Goal: Communication & Community: Answer question/provide support

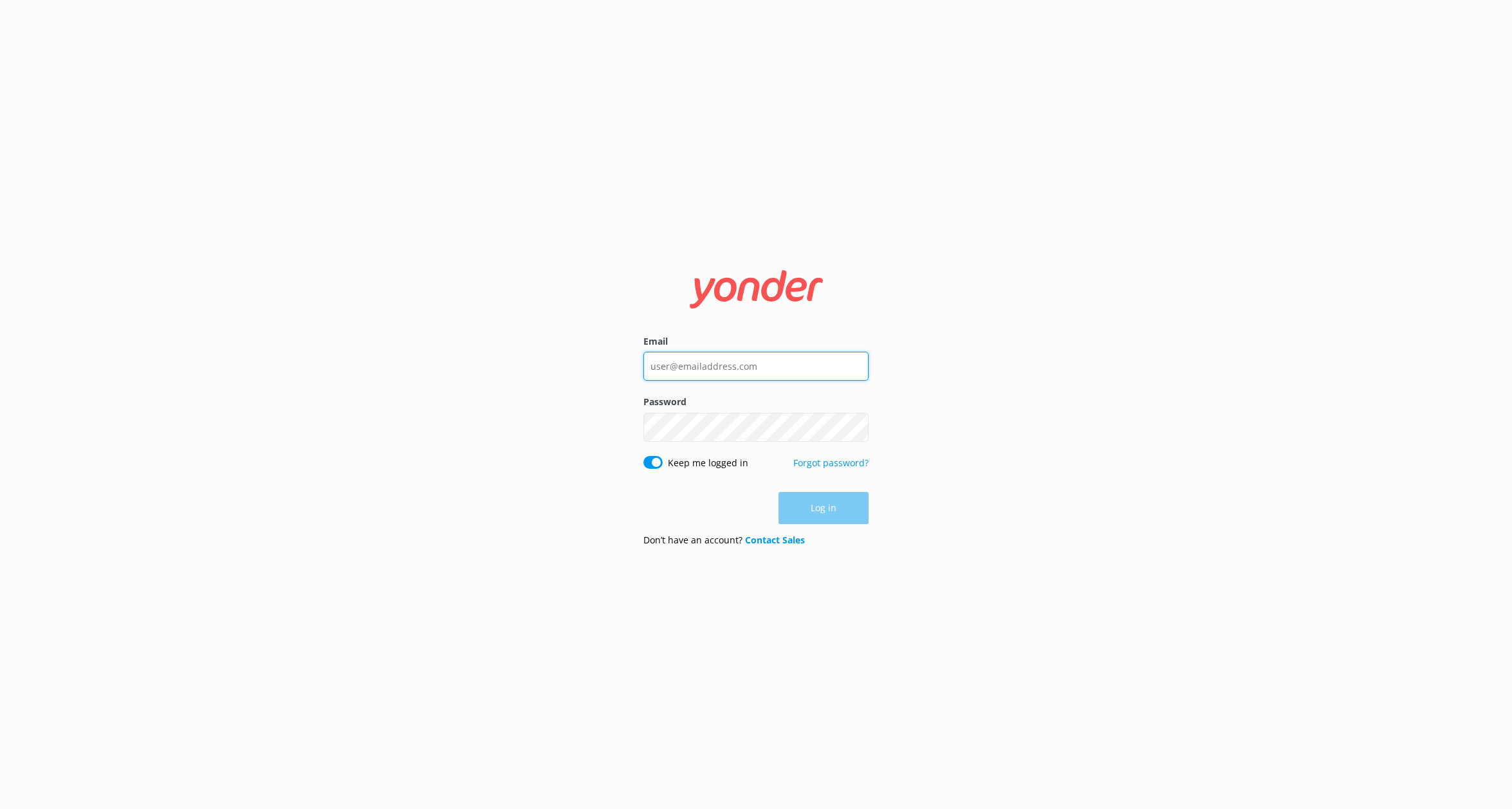
click at [699, 367] on input "Email" at bounding box center [756, 367] width 225 height 29
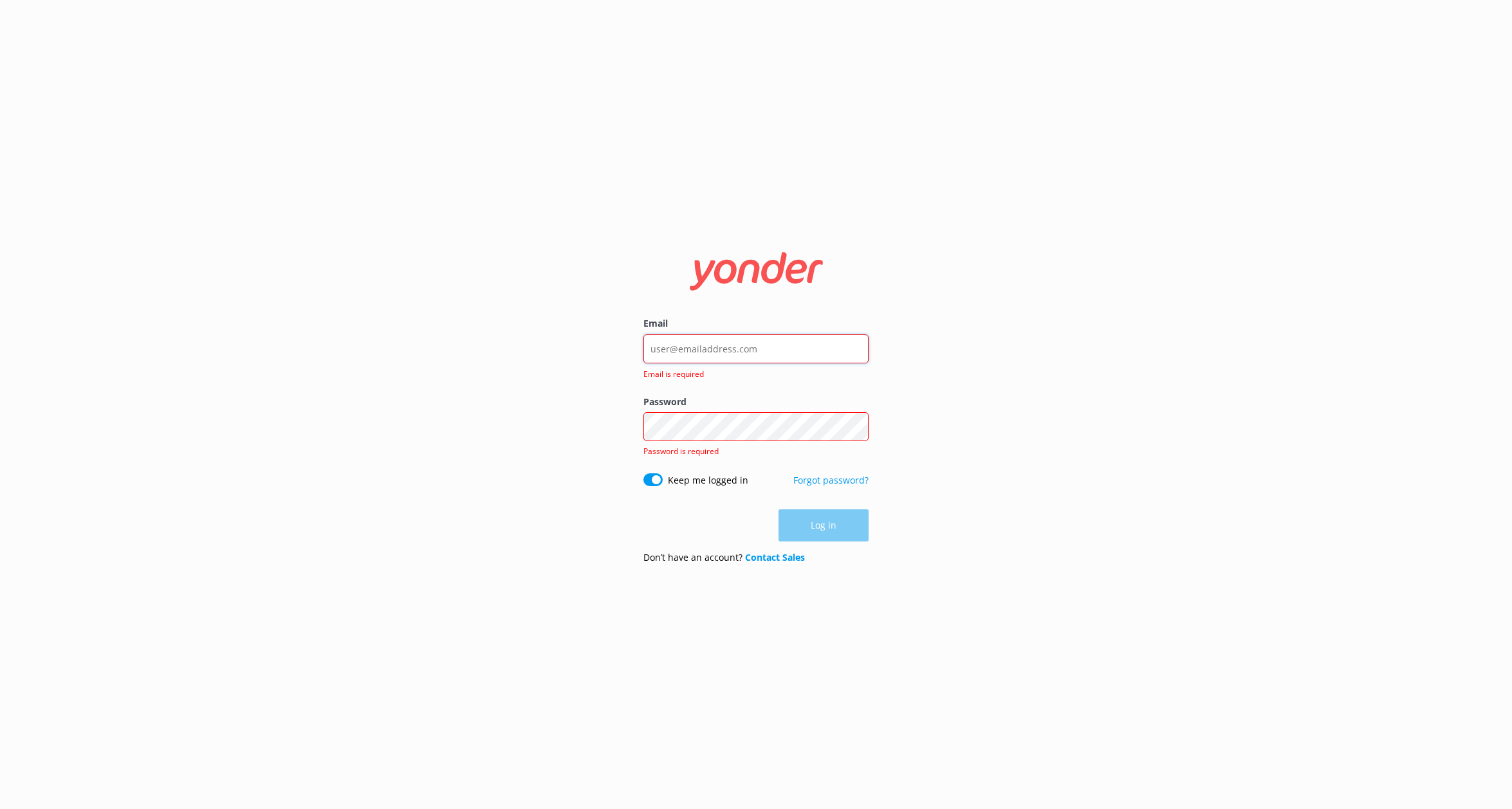
type input "[EMAIL_ADDRESS][DOMAIN_NAME]"
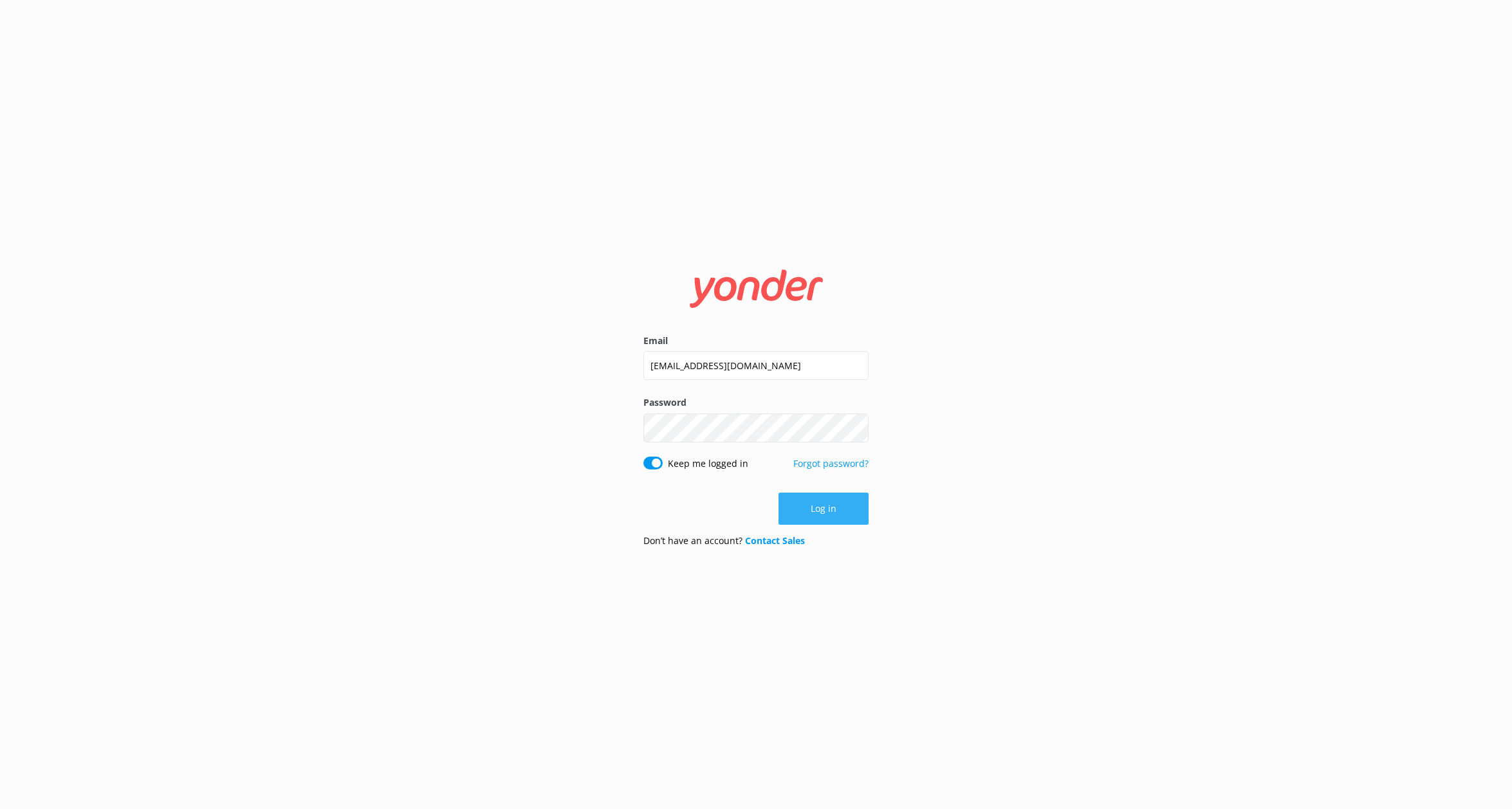
click at [808, 514] on button "Log in" at bounding box center [823, 508] width 90 height 32
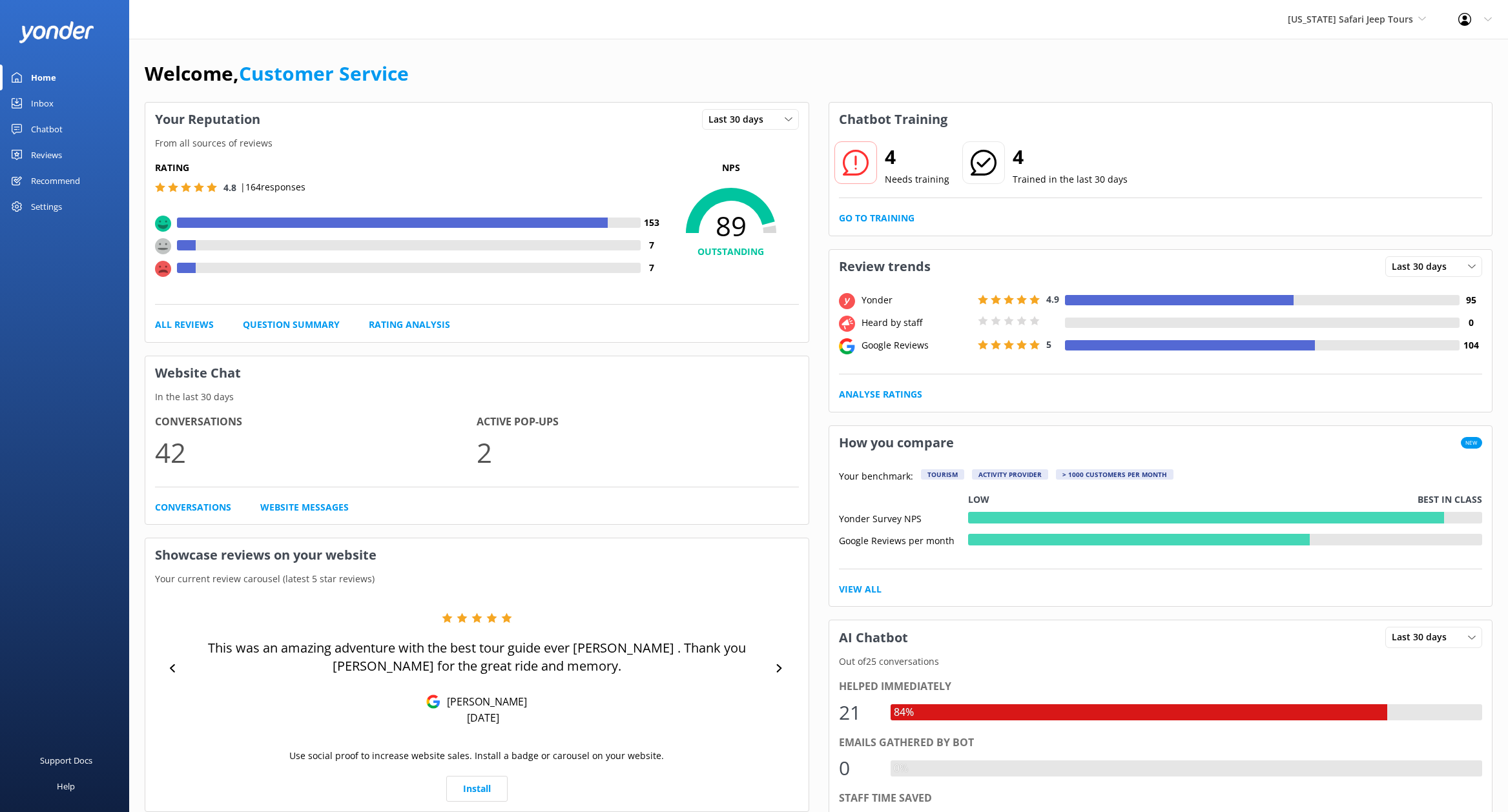
click at [48, 157] on div "Reviews" at bounding box center [46, 155] width 31 height 26
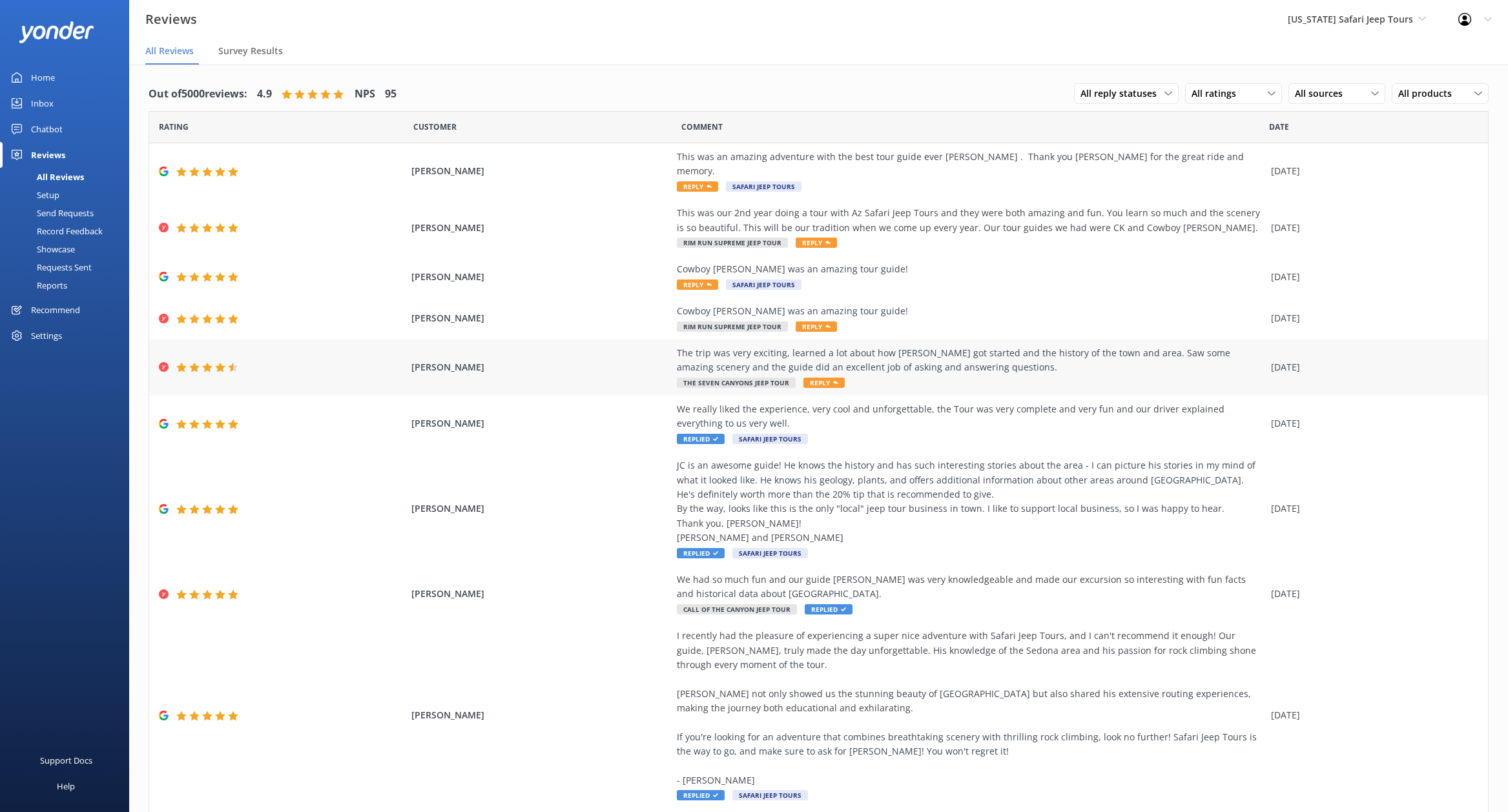
click at [918, 353] on div "The trip was very exciting, learned a lot about how [PERSON_NAME] got started a…" at bounding box center [971, 361] width 588 height 29
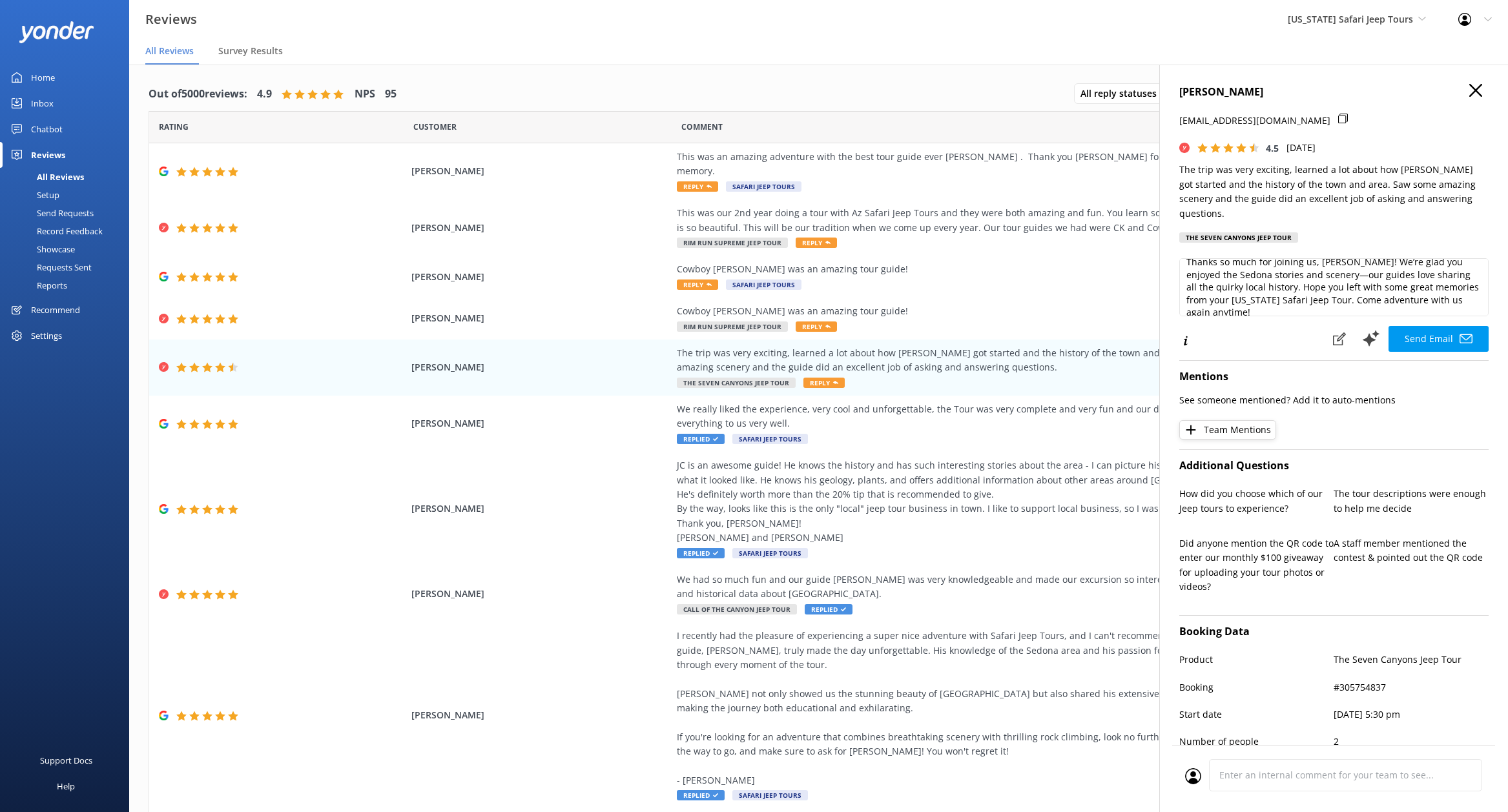
scroll to position [20, 0]
click at [1300, 290] on textarea "Thanks so much for joining us, [PERSON_NAME]! We’re glad you enjoyed the Sedona…" at bounding box center [1334, 287] width 309 height 58
type textarea "Thanks so much for joining us, [PERSON_NAME]! We’re glad you enjoyed the Sedona…"
drag, startPoint x: 1443, startPoint y: 331, endPoint x: 1367, endPoint y: 313, distance: 78.1
click at [1443, 331] on button "Send Email" at bounding box center [1439, 339] width 100 height 26
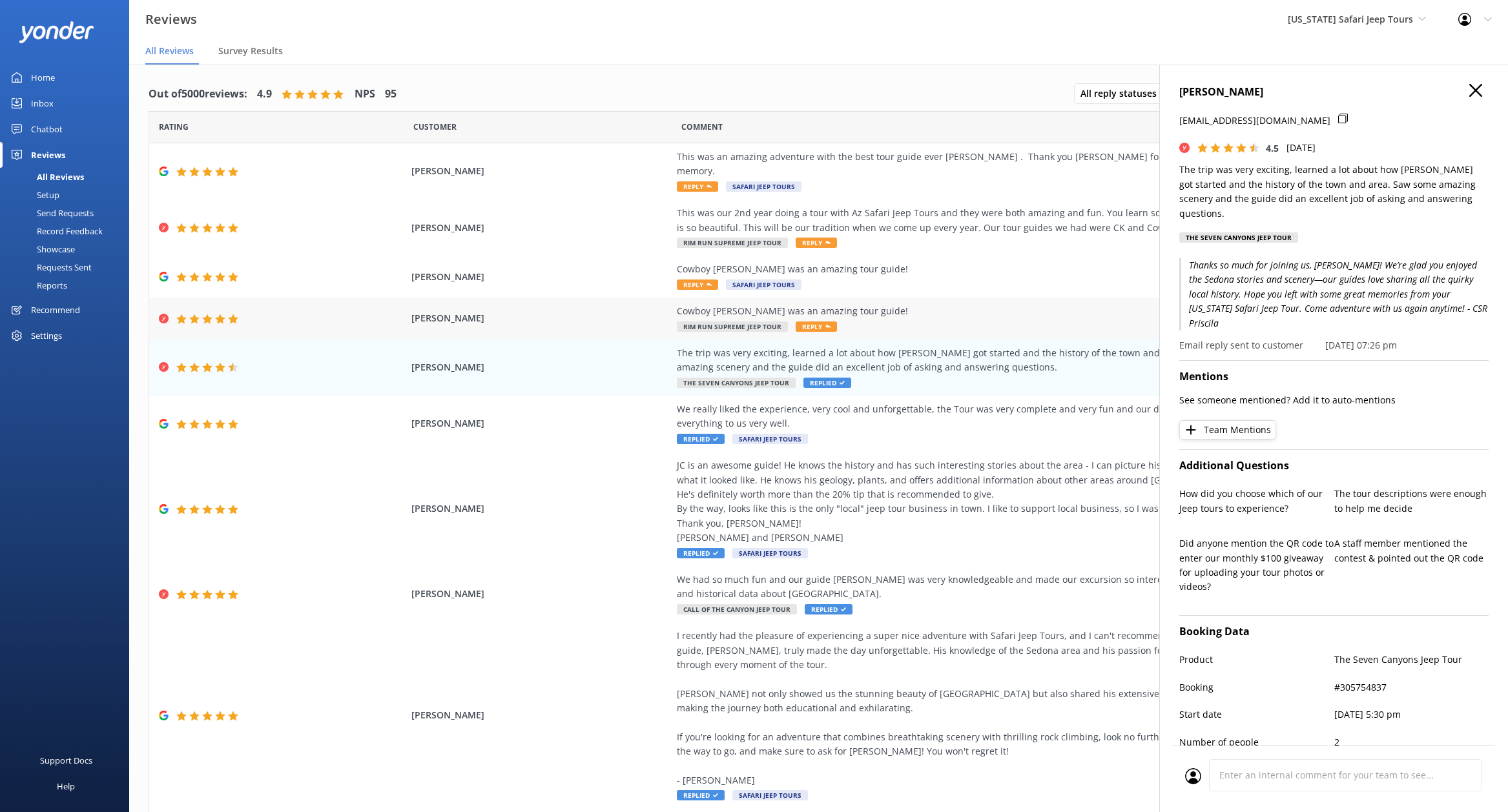
click at [940, 308] on div "Cowboy [PERSON_NAME] was an amazing tour guide! Rim Run Supreme Jeep Tour Reply" at bounding box center [971, 319] width 588 height 29
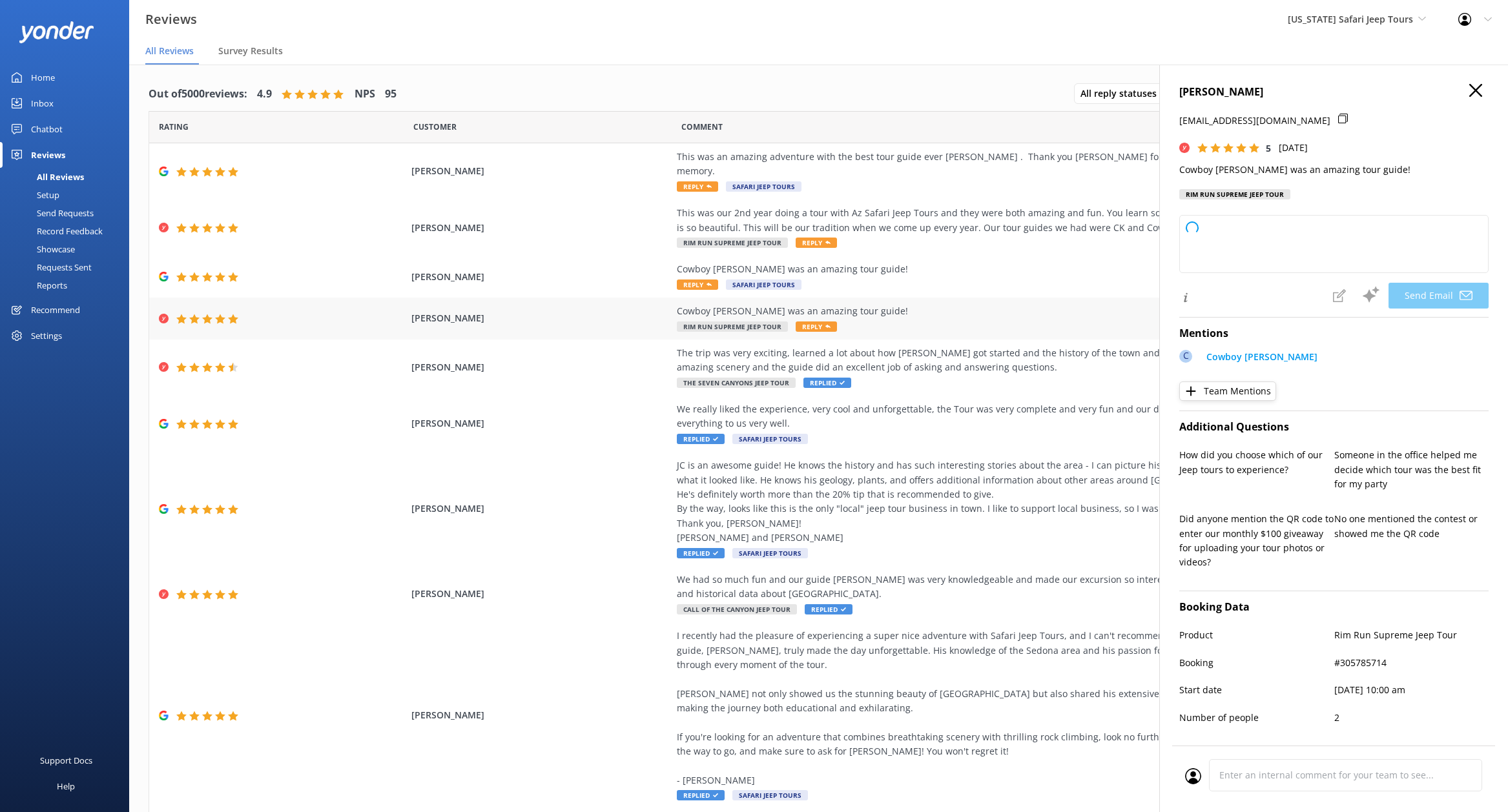
type textarea "Thanks so much, [PERSON_NAME]! Cowboy [PERSON_NAME] always brings the fun and k…"
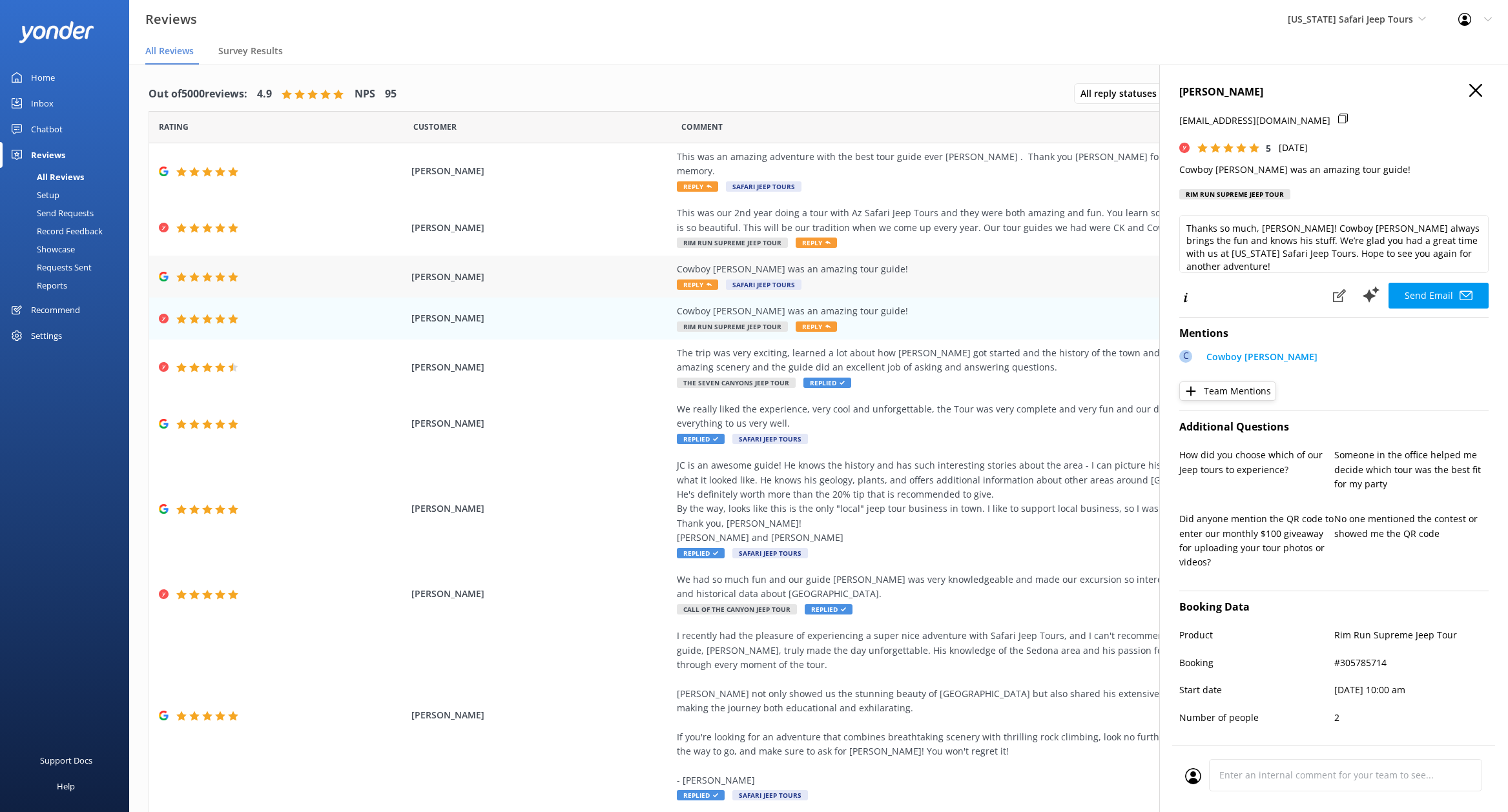
click at [945, 270] on div "Cowboy [PERSON_NAME] was an amazing tour guide! Reply Safari Jeep Tours" at bounding box center [971, 276] width 588 height 29
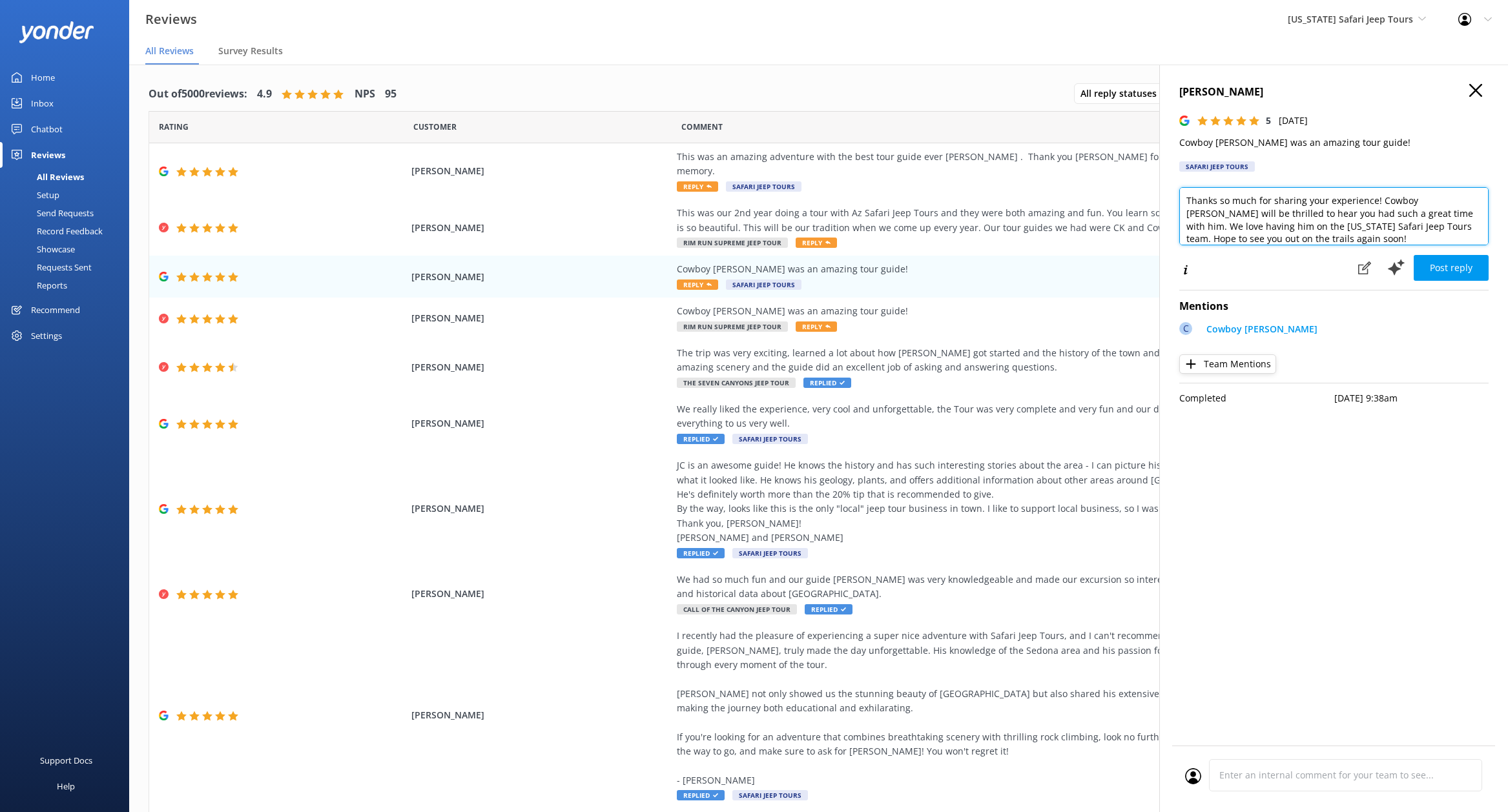
click at [1285, 241] on textarea "Thanks so much for sharing your experience! Cowboy [PERSON_NAME] will be thrill…" at bounding box center [1334, 216] width 309 height 58
type textarea "Thanks so much for sharing your experience! Cowboy [PERSON_NAME] will be thrill…"
click at [1454, 271] on button "Post reply" at bounding box center [1451, 268] width 75 height 26
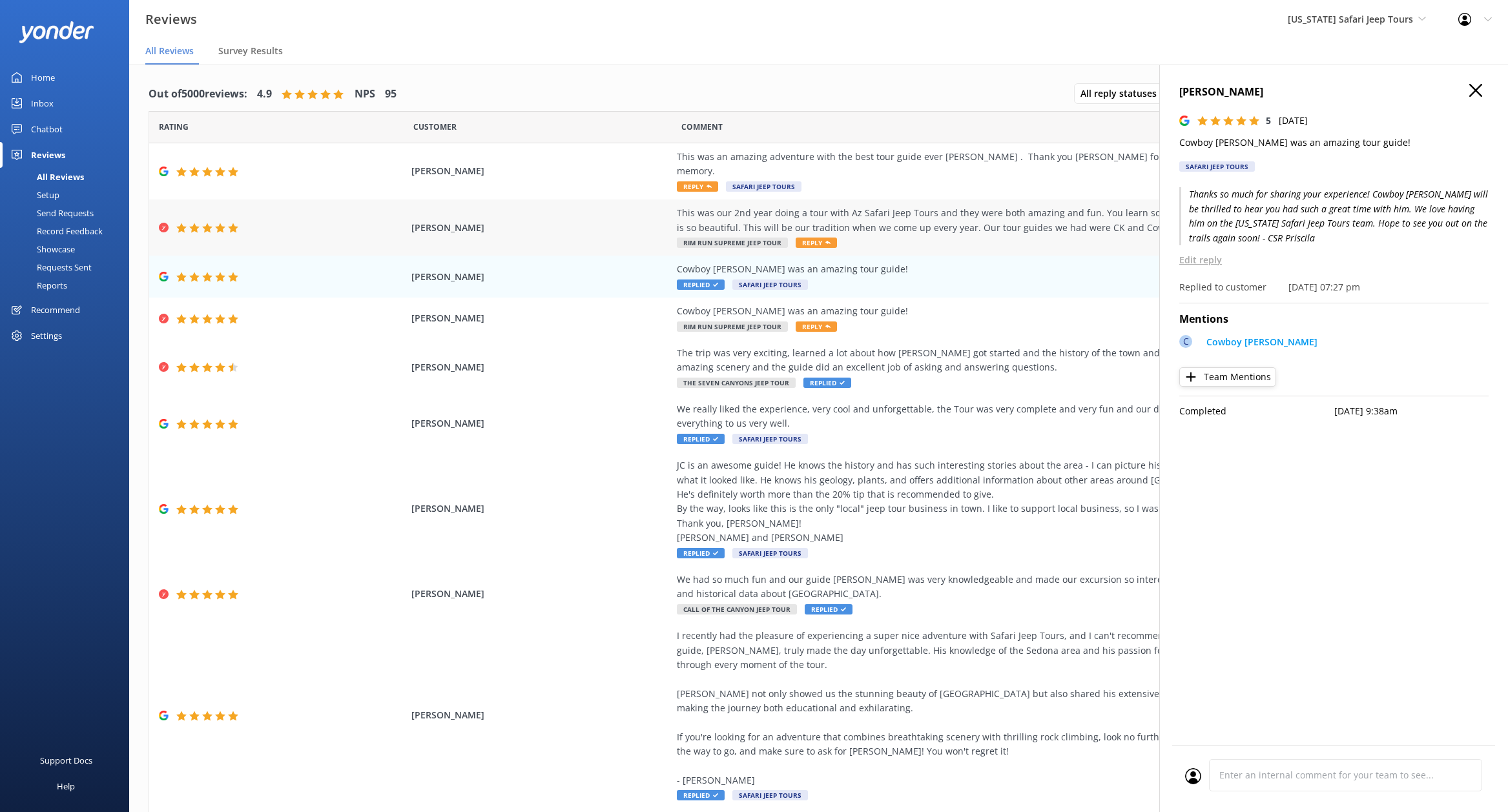
click at [934, 227] on div "This was our 2nd year doing a tour with Az Safari Jeep Tours and they were both…" at bounding box center [971, 228] width 588 height 44
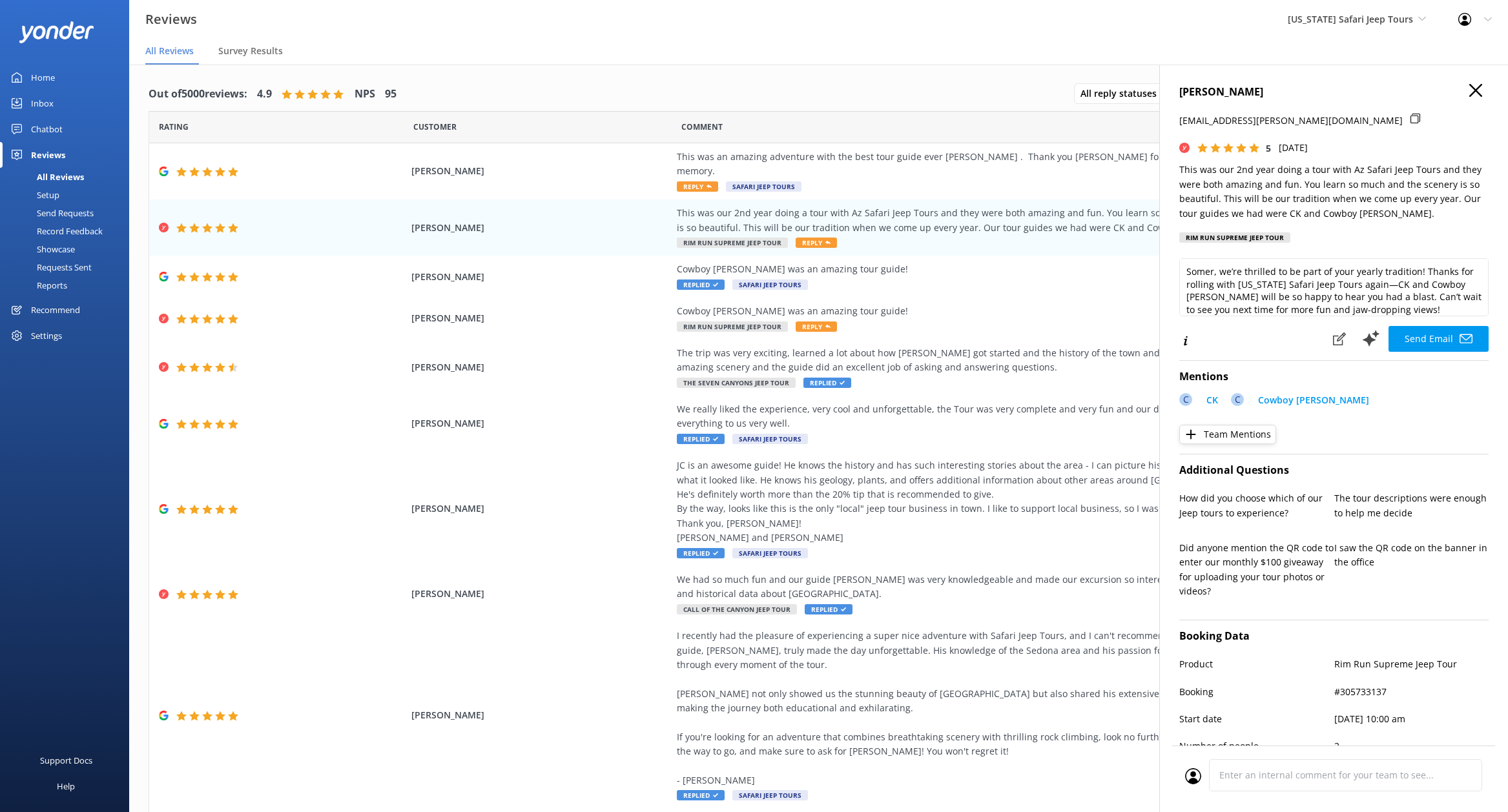
scroll to position [7, 0]
click at [1414, 302] on textarea "Somer, we’re thrilled to be part of your yearly tradition! Thanks for rolling w…" at bounding box center [1334, 287] width 309 height 58
type textarea "Somer, we’re thrilled to be part of your yearly tradition! Thanks for rolling w…"
click at [1390, 337] on button "Send Email" at bounding box center [1439, 339] width 100 height 26
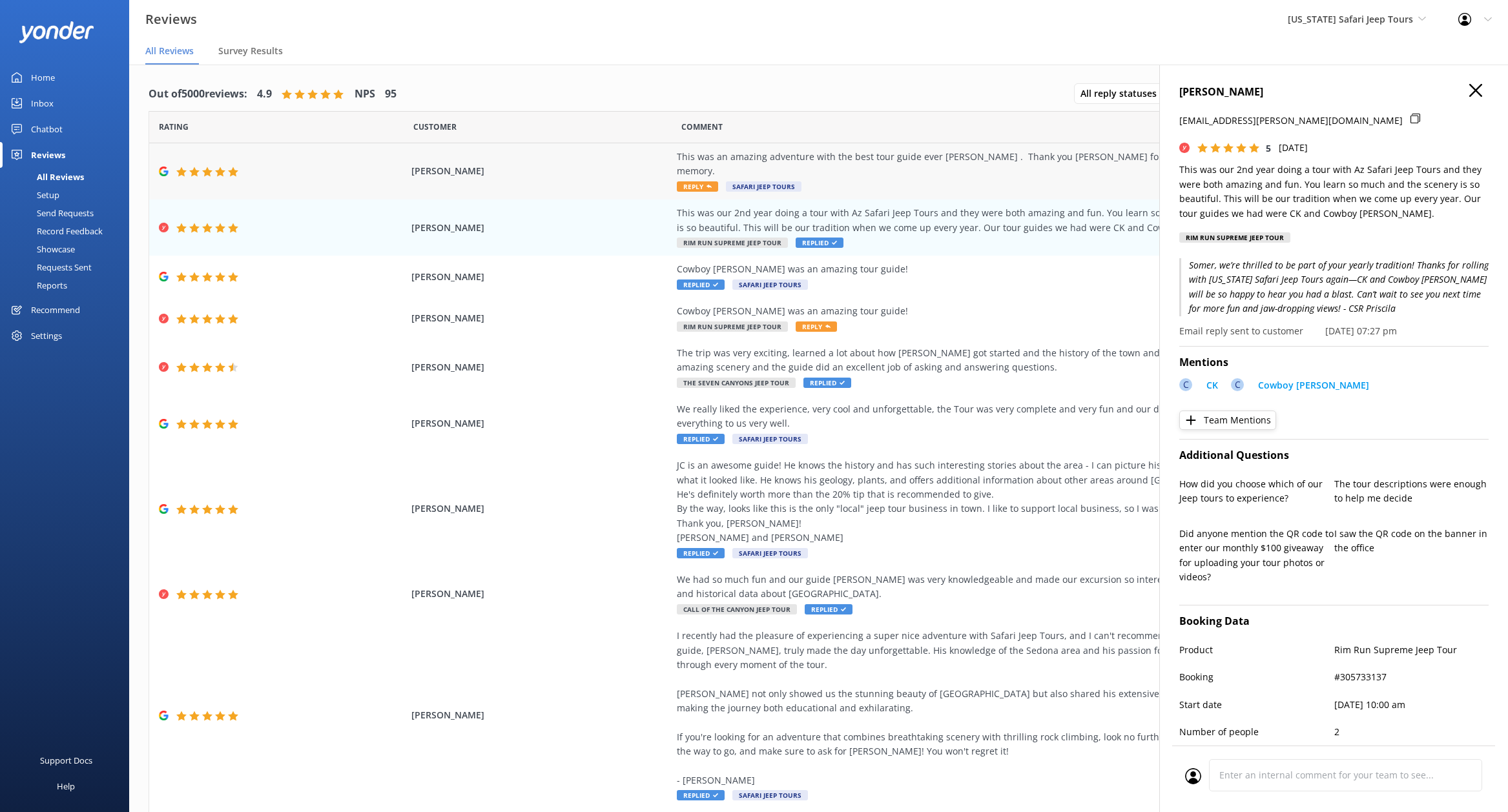
click at [915, 171] on div "This was an amazing adventure with the best tour guide ever [PERSON_NAME] . Tha…" at bounding box center [971, 171] width 588 height 44
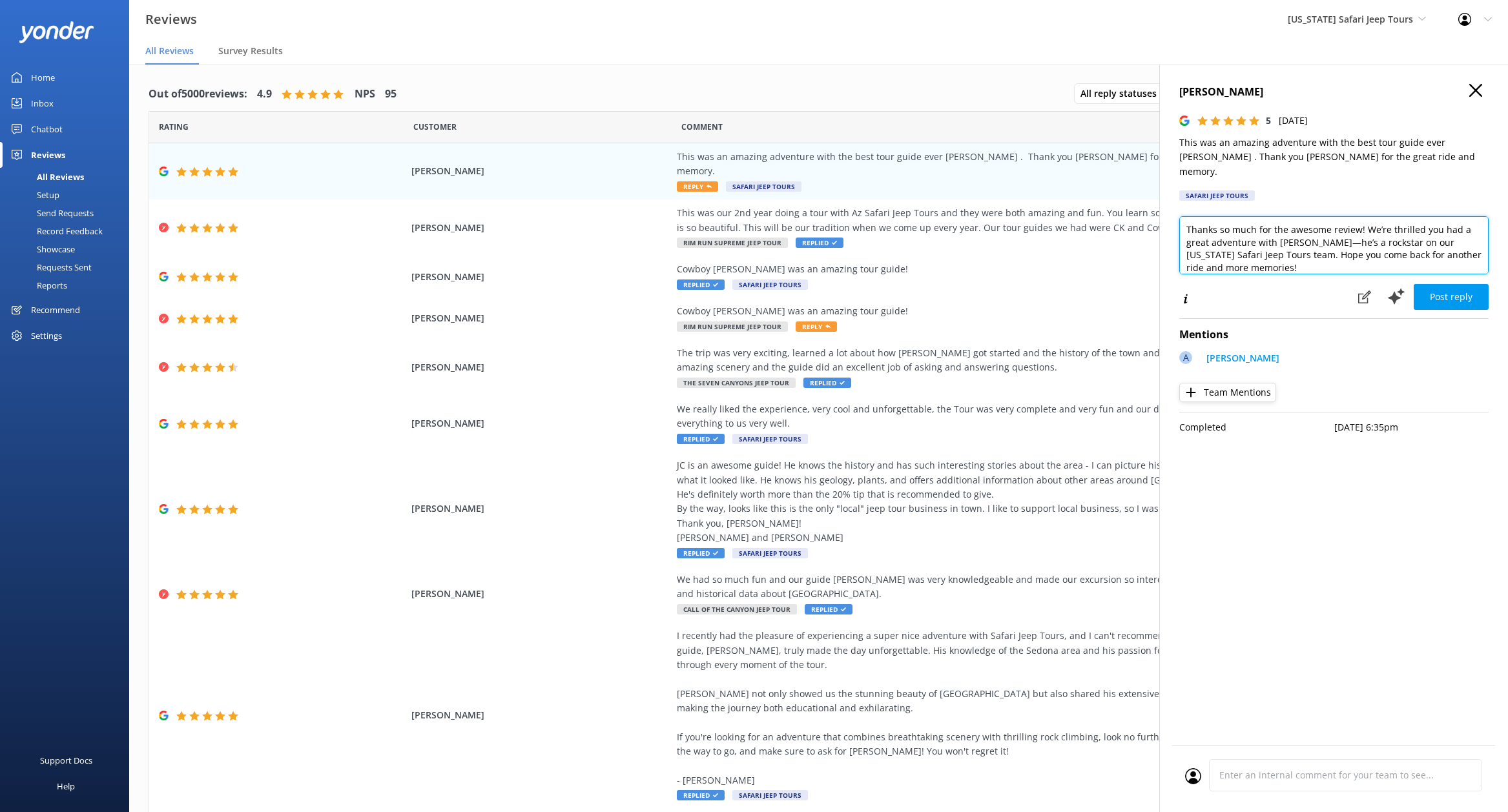
click at [1266, 256] on textarea "Thanks so much for the awesome review! We’re thrilled you had a great adventure…" at bounding box center [1334, 245] width 309 height 58
type textarea "Thanks so much for the awesome review! We’re thrilled you had a great adventure…"
click at [1454, 285] on button "Post reply" at bounding box center [1451, 297] width 75 height 26
